Goal: Transaction & Acquisition: Obtain resource

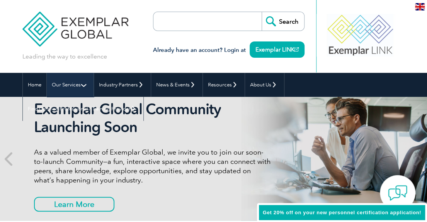
click at [64, 82] on link "Our Services" at bounding box center [70, 85] width 47 height 24
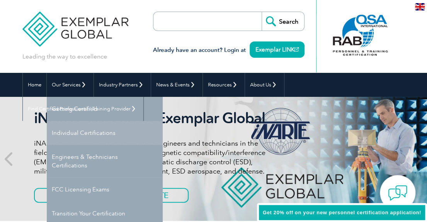
click at [97, 130] on link "Individual Certifications" at bounding box center [105, 133] width 116 height 24
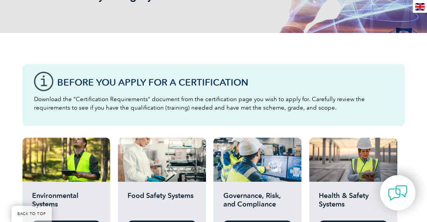
scroll to position [160, 0]
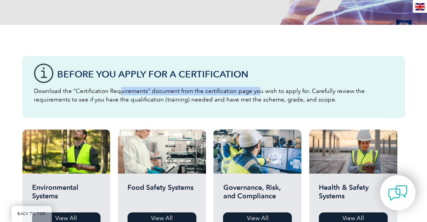
drag, startPoint x: 132, startPoint y: 94, endPoint x: 257, endPoint y: 94, distance: 124.5
click at [257, 94] on p "Download the “Certification Requirements” document from the certification page …" at bounding box center [214, 95] width 360 height 17
click at [245, 93] on p "Download the “Certification Requirements” document from the certification page …" at bounding box center [214, 95] width 360 height 17
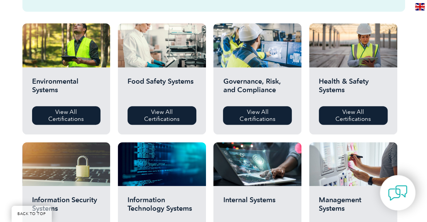
scroll to position [267, 0]
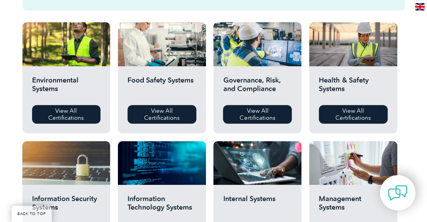
click at [182, 67] on div "Food Safety Systems View All Certifications" at bounding box center [162, 99] width 88 height 67
click at [162, 109] on link "View All Certifications" at bounding box center [162, 114] width 69 height 19
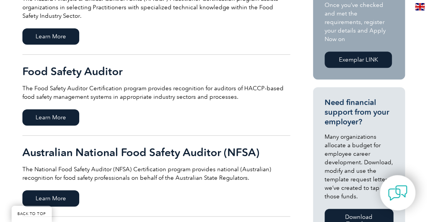
scroll to position [244, 0]
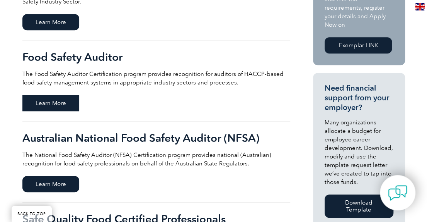
click at [44, 98] on span "Learn More" at bounding box center [50, 103] width 57 height 16
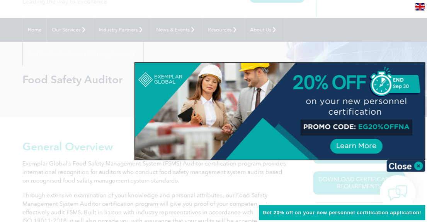
scroll to position [50, 0]
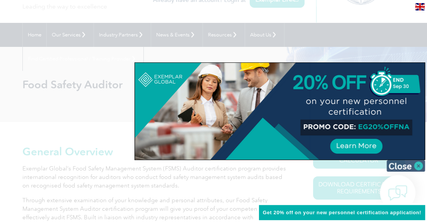
click at [422, 166] on img at bounding box center [406, 166] width 39 height 12
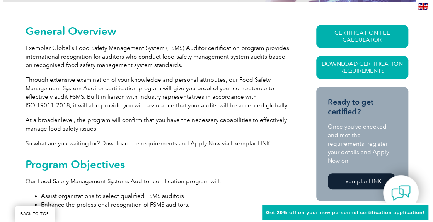
scroll to position [173, 0]
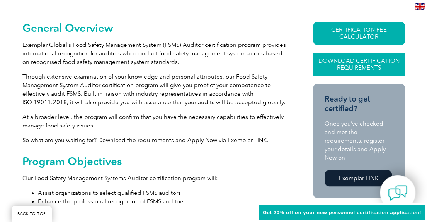
click at [349, 61] on link "Download Certification Requirements" at bounding box center [359, 64] width 92 height 23
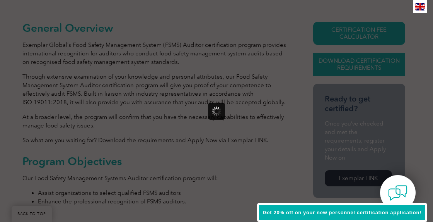
scroll to position [0, 0]
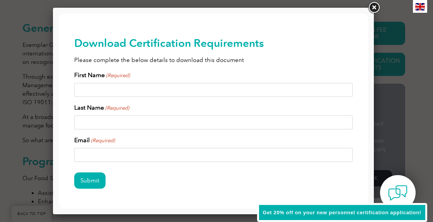
click at [111, 87] on input "First Name (Required)" at bounding box center [213, 90] width 278 height 14
type input "hamps"
type input "qc"
click at [120, 151] on input "Email (Required)" at bounding box center [213, 155] width 278 height 14
type input "hamps.qc@gmail.com"
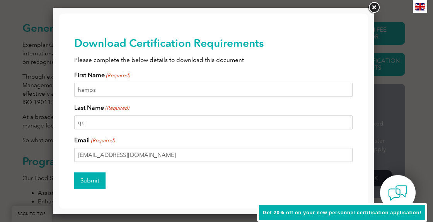
click at [89, 177] on input "Submit" at bounding box center [89, 180] width 31 height 16
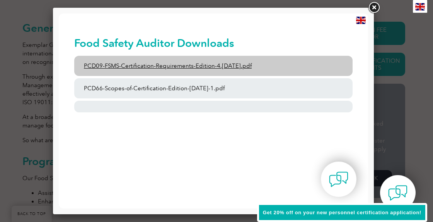
click at [196, 64] on link "PCD09-FSMS-Certification-Requirements-Edition-4.2-March-2023.pdf" at bounding box center [213, 66] width 278 height 20
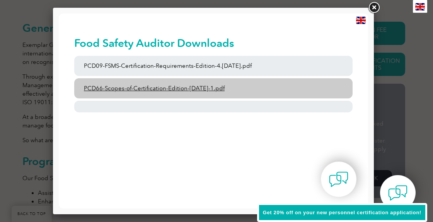
click at [170, 85] on link "PCD66-Scopes-of-Certification-Edition-6-September-2023-1.pdf" at bounding box center [213, 88] width 278 height 20
